Goal: Task Accomplishment & Management: Use online tool/utility

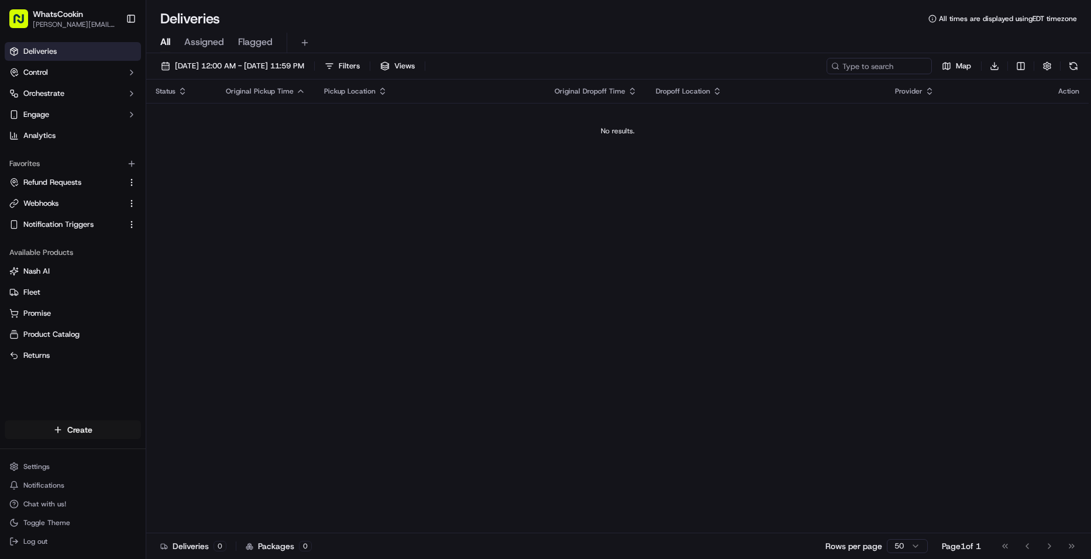
click at [119, 434] on html "WhatsCookin [PERSON_NAME][EMAIL_ADDRESS][DOMAIN_NAME] Toggle Sidebar Deliveries…" at bounding box center [545, 279] width 1091 height 559
click at [208, 476] on link "CSV Upload" at bounding box center [211, 472] width 130 height 21
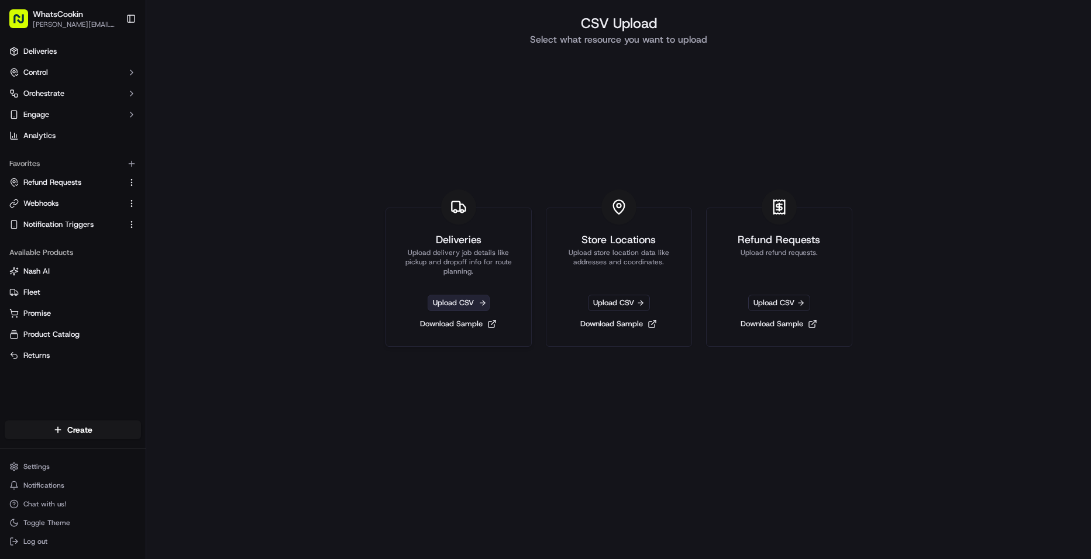
click at [478, 299] on span "Upload CSV" at bounding box center [458, 303] width 62 height 16
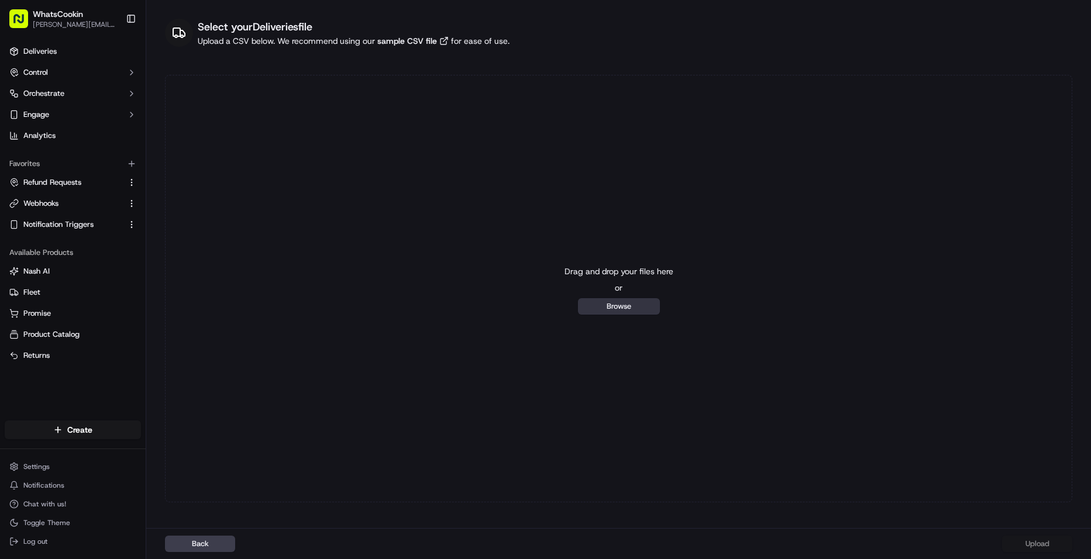
click at [590, 303] on button "Browse" at bounding box center [619, 306] width 82 height 16
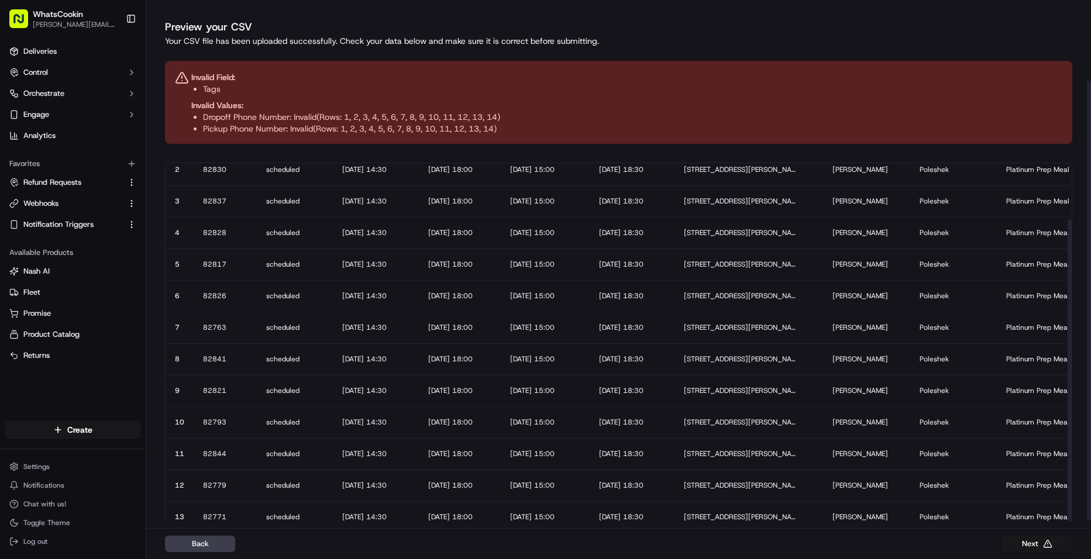
scroll to position [95, 0]
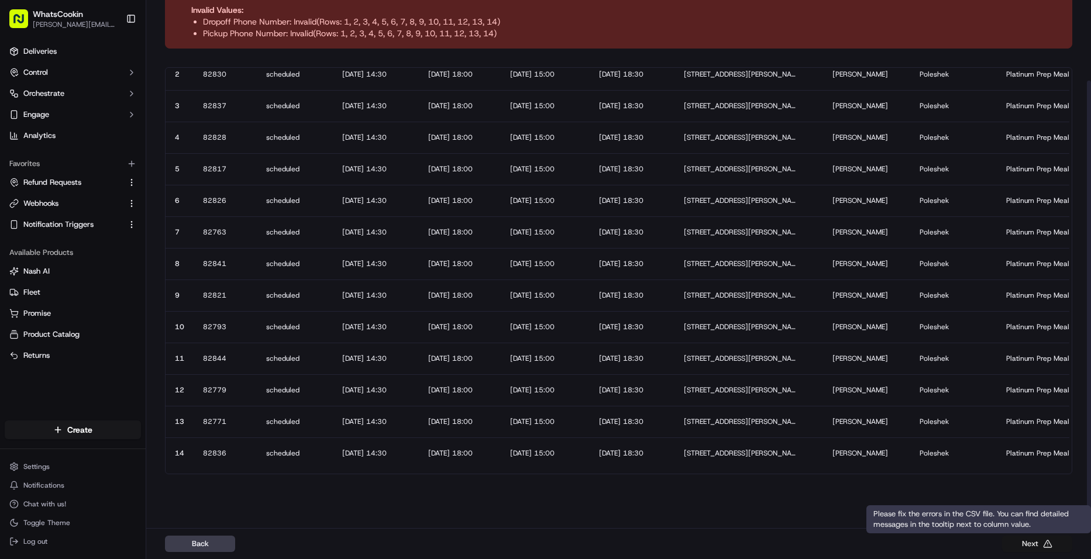
click at [1059, 544] on button "Next" at bounding box center [1037, 544] width 70 height 16
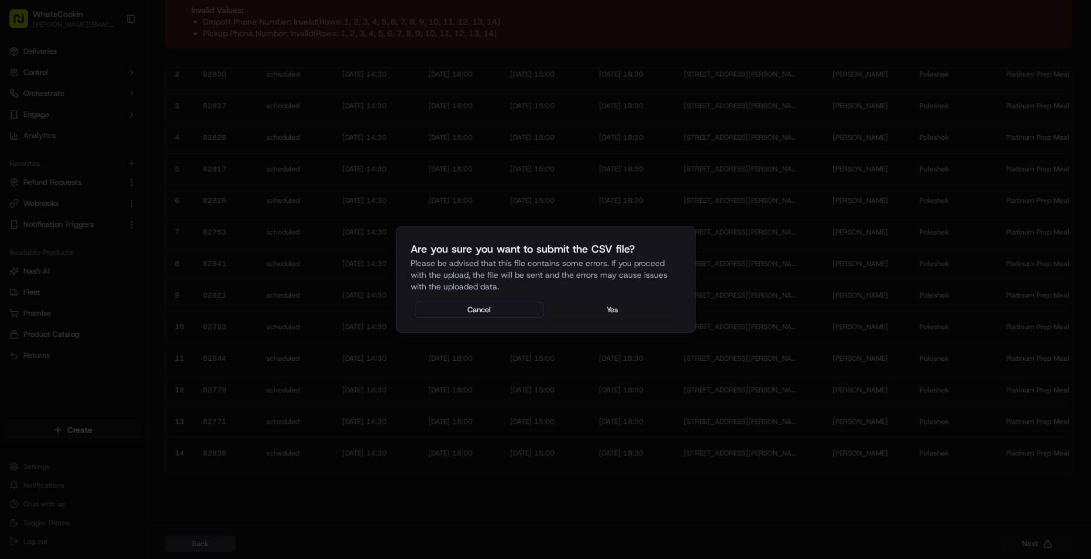
click at [640, 309] on button "Yes" at bounding box center [612, 310] width 129 height 16
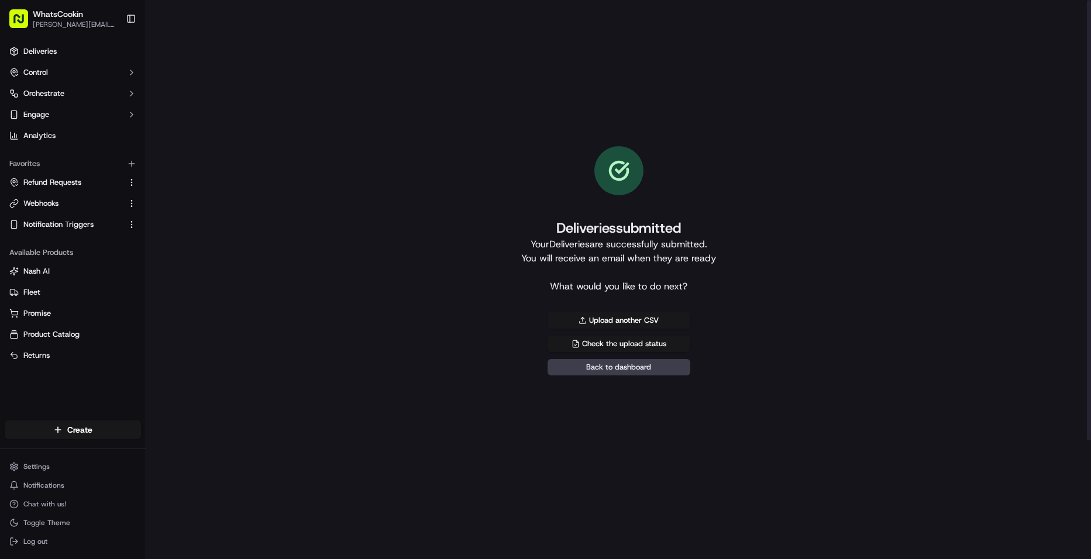
scroll to position [0, 0]
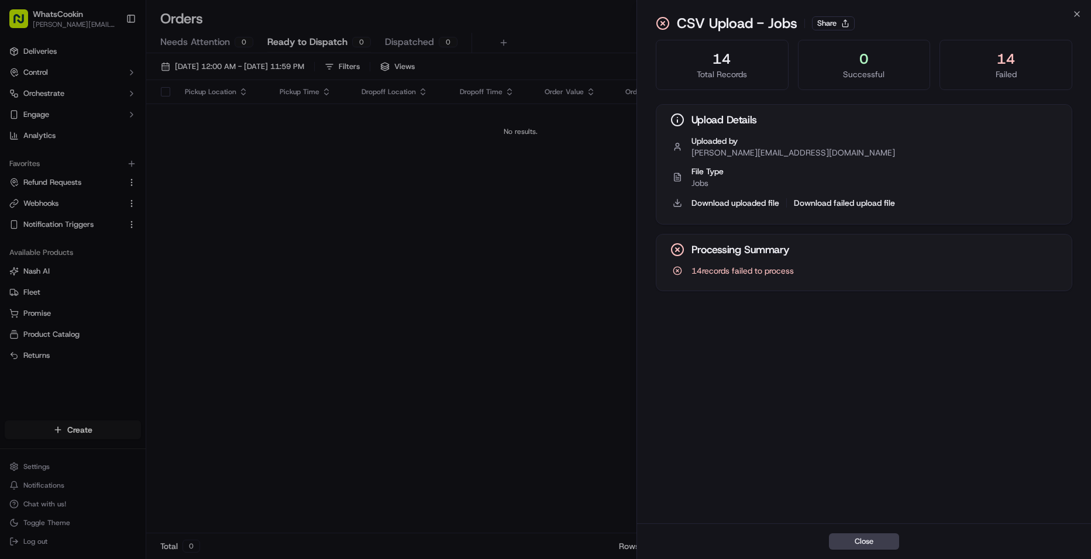
click at [782, 270] on span "14 records failed to process" at bounding box center [742, 271] width 102 height 12
click at [847, 75] on div "Successful" at bounding box center [864, 74] width 113 height 12
click at [829, 203] on button "Download failed upload file" at bounding box center [844, 203] width 101 height 12
click at [713, 508] on div "14 Total Records 0 Successful 14 Failed Upload Details Uploaded by dylan@whatsc…" at bounding box center [864, 280] width 454 height 486
click at [846, 540] on button "Close" at bounding box center [864, 541] width 70 height 16
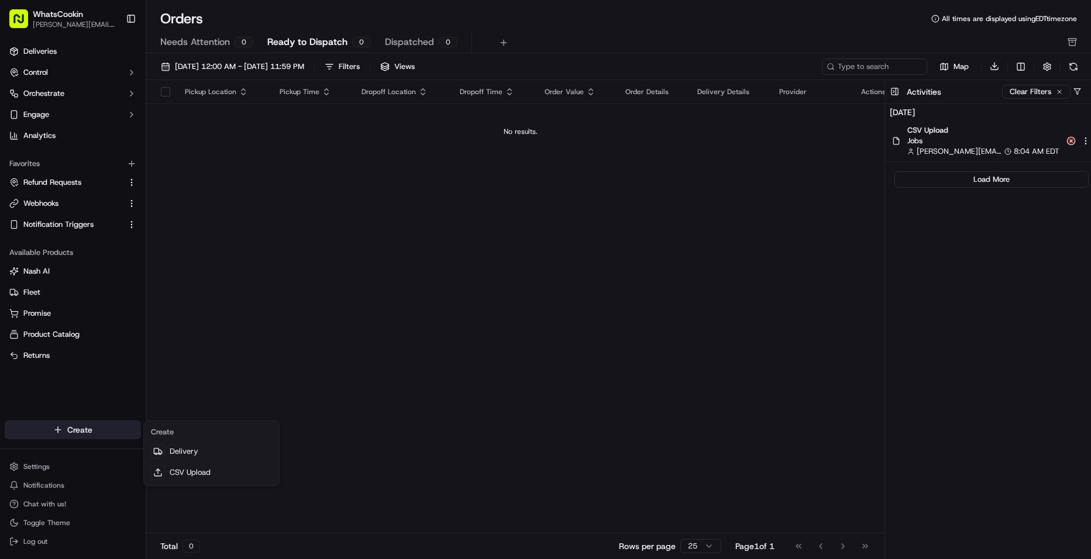
click at [83, 429] on html "WhatsCookin dylan@whatscookin.io Toggle Sidebar Deliveries Control Orchestrate …" at bounding box center [545, 279] width 1091 height 559
click at [205, 472] on link "CSV Upload" at bounding box center [211, 472] width 130 height 21
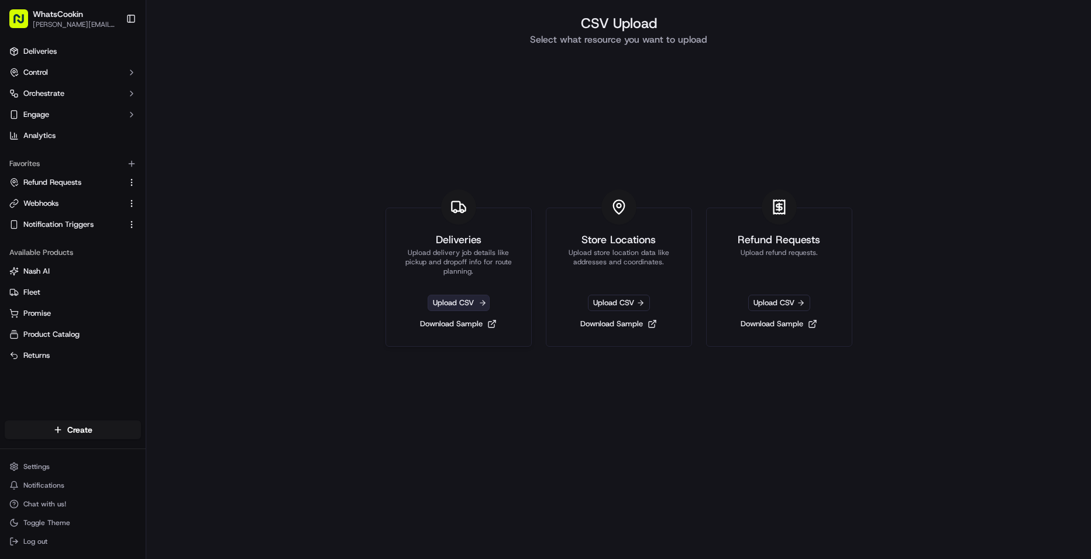
click at [463, 303] on span "Upload CSV" at bounding box center [458, 303] width 62 height 16
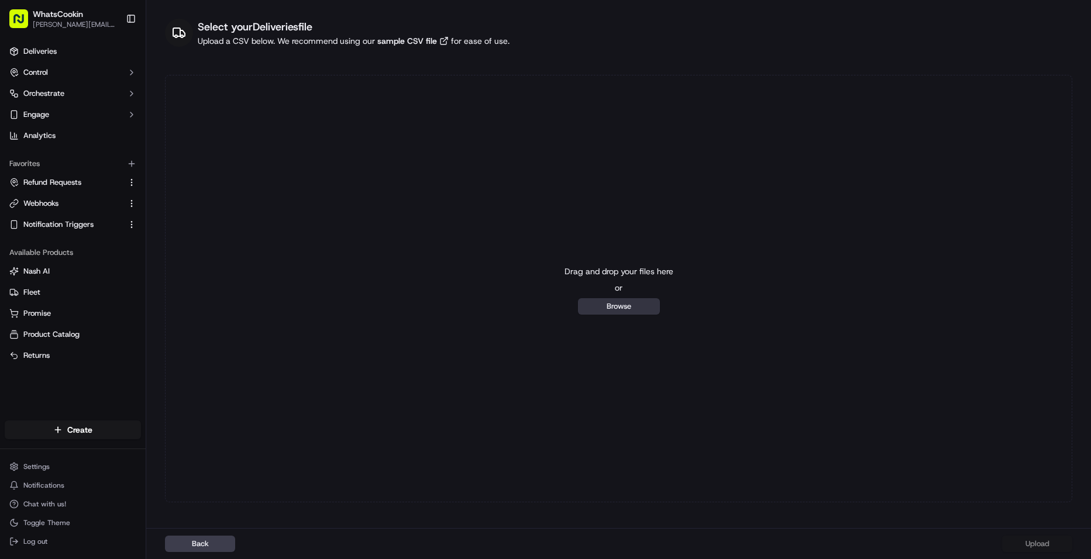
click at [625, 305] on button "Browse" at bounding box center [619, 306] width 82 height 16
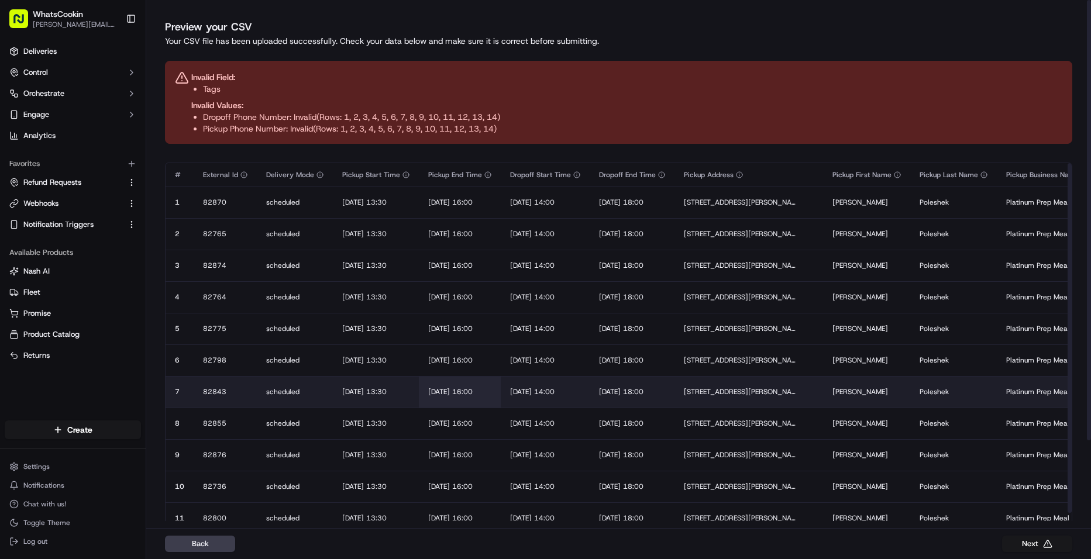
scroll to position [64, 0]
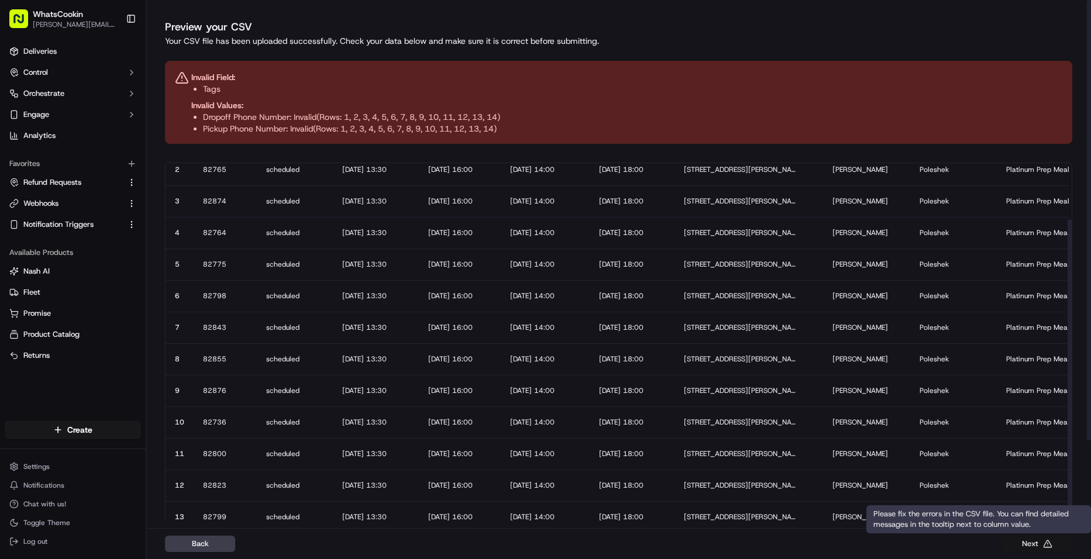
click at [1012, 537] on button "Next" at bounding box center [1037, 544] width 70 height 16
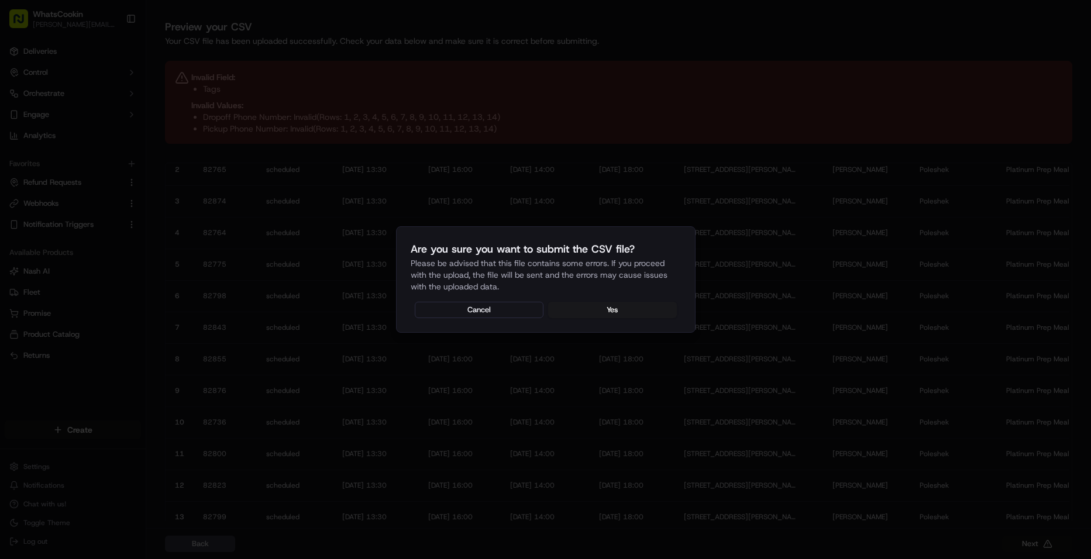
click at [636, 301] on div "Are you sure you want to submit the CSV file? Please be advised that this file …" at bounding box center [545, 279] width 299 height 106
click at [636, 306] on button "Yes" at bounding box center [612, 310] width 129 height 16
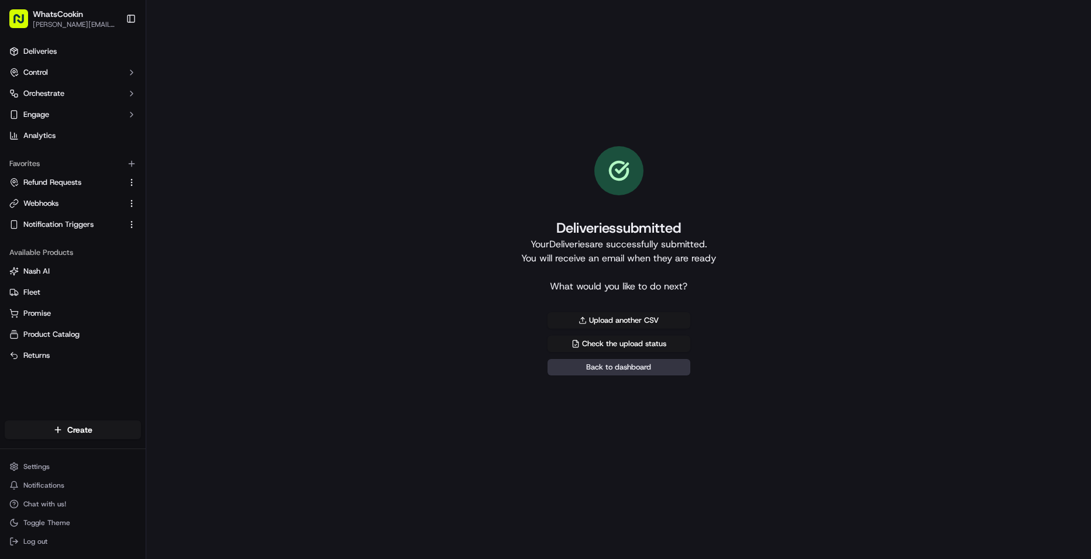
click at [656, 374] on link "Back to dashboard" at bounding box center [618, 367] width 143 height 16
